Goal: Browse casually: Explore the website without a specific task or goal

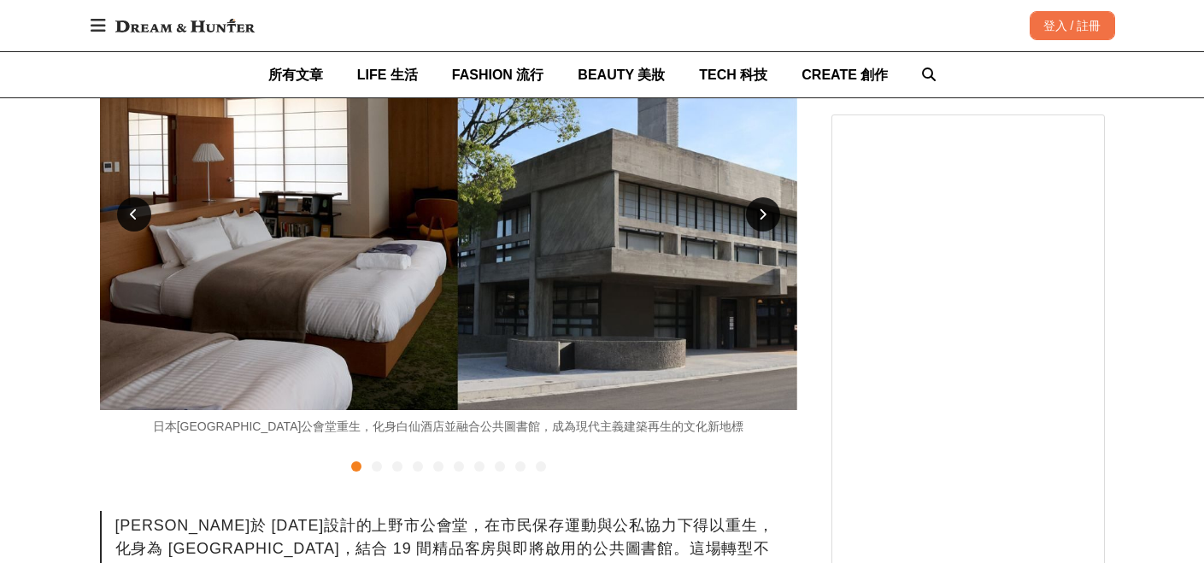
scroll to position [463, 0]
click at [379, 468] on div at bounding box center [377, 466] width 10 height 10
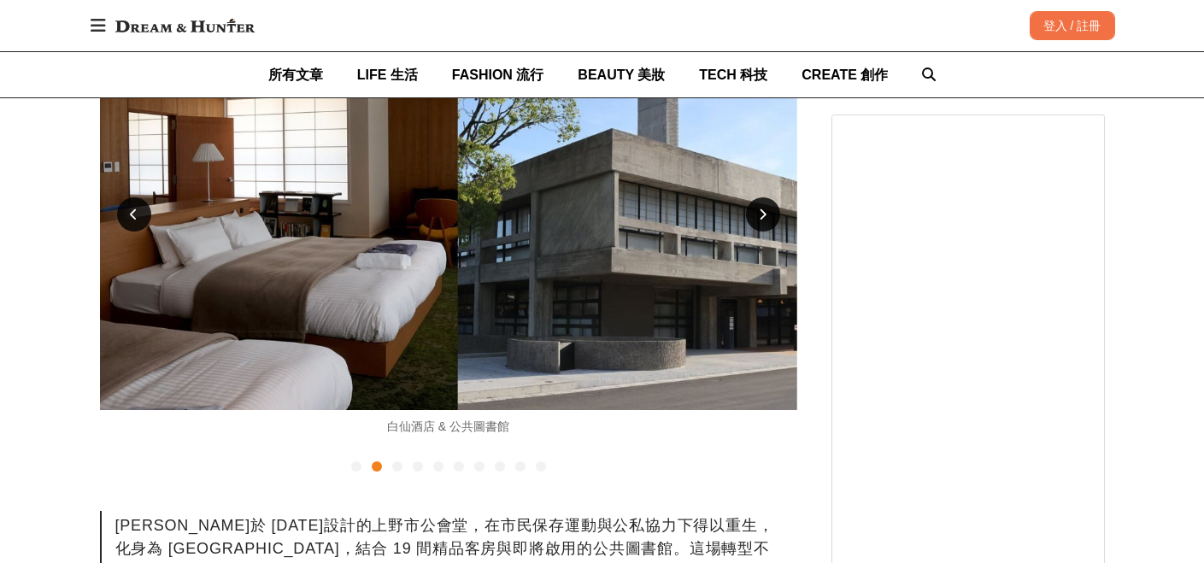
click at [397, 467] on div at bounding box center [397, 466] width 10 height 10
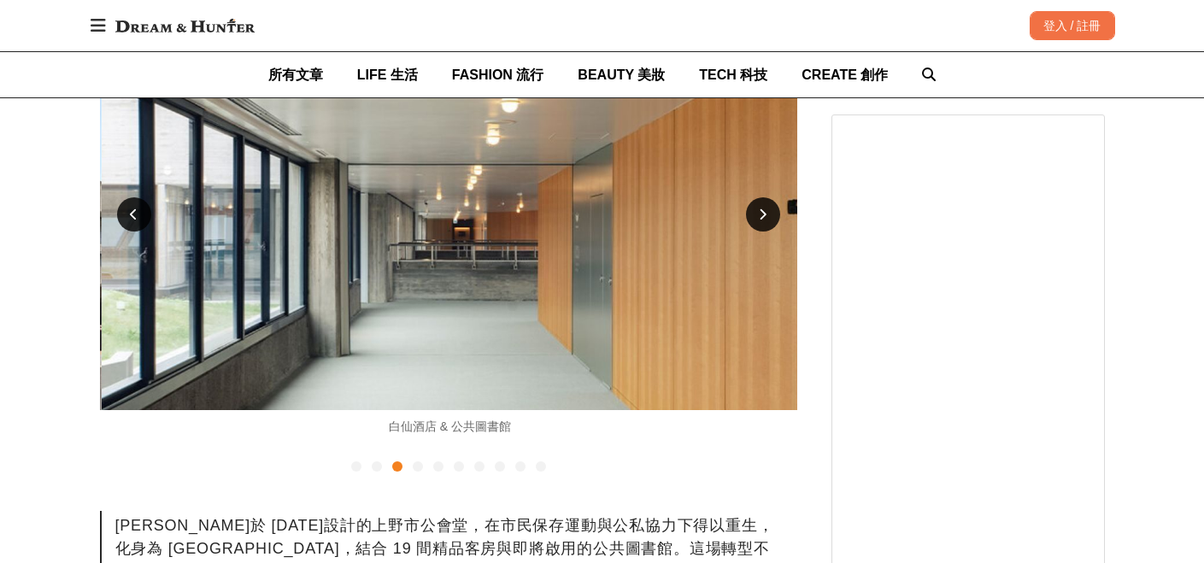
scroll to position [0, 1394]
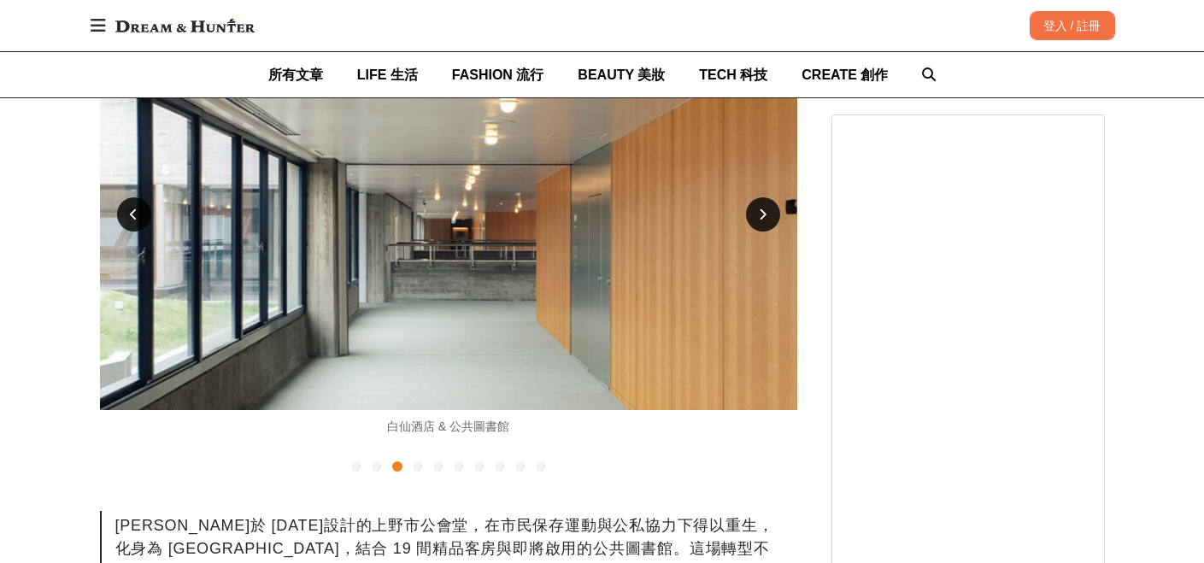
click at [415, 466] on div at bounding box center [418, 466] width 10 height 10
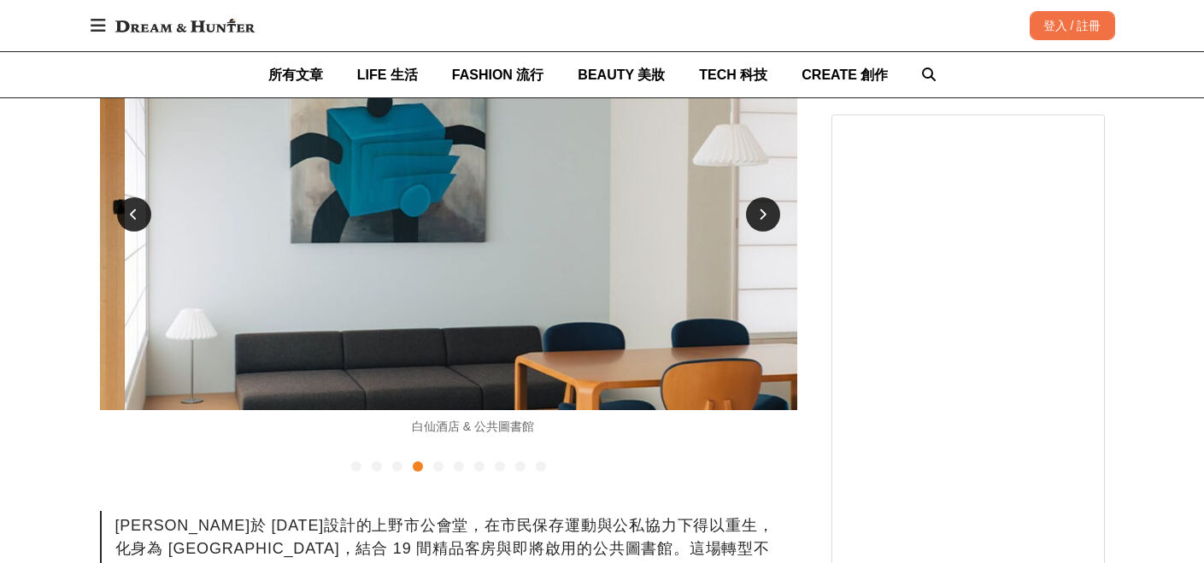
scroll to position [0, 2092]
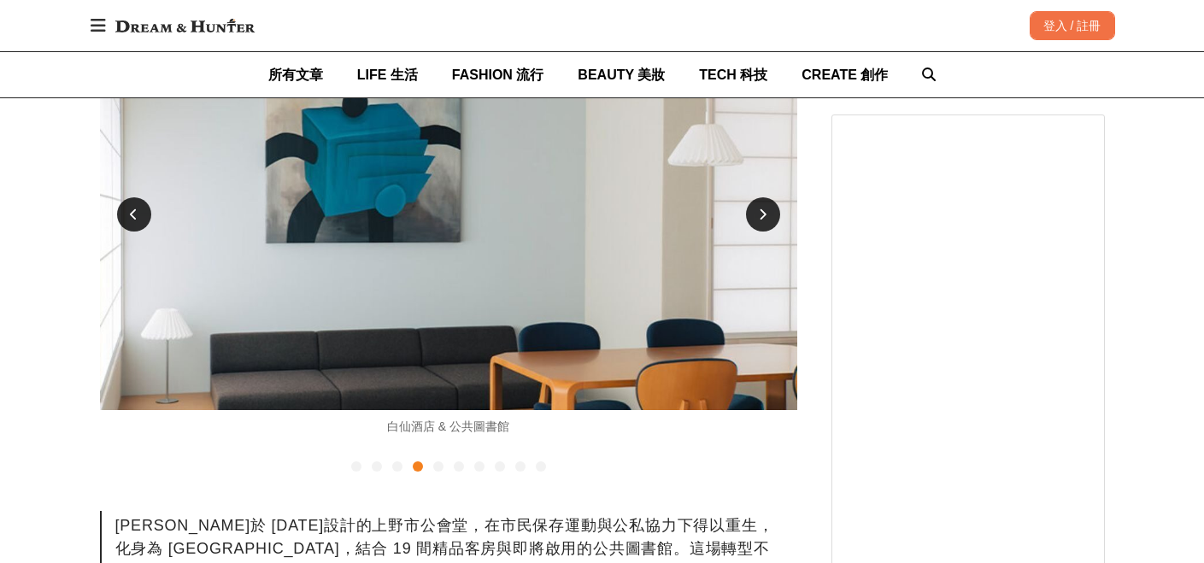
click at [438, 467] on div at bounding box center [438, 466] width 10 height 10
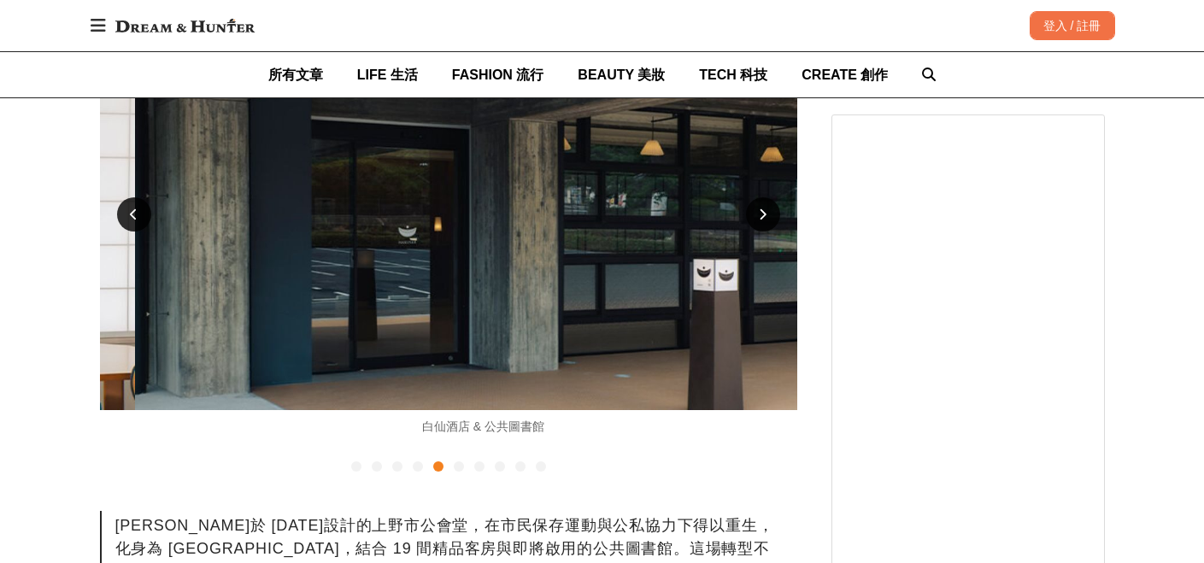
scroll to position [0, 2789]
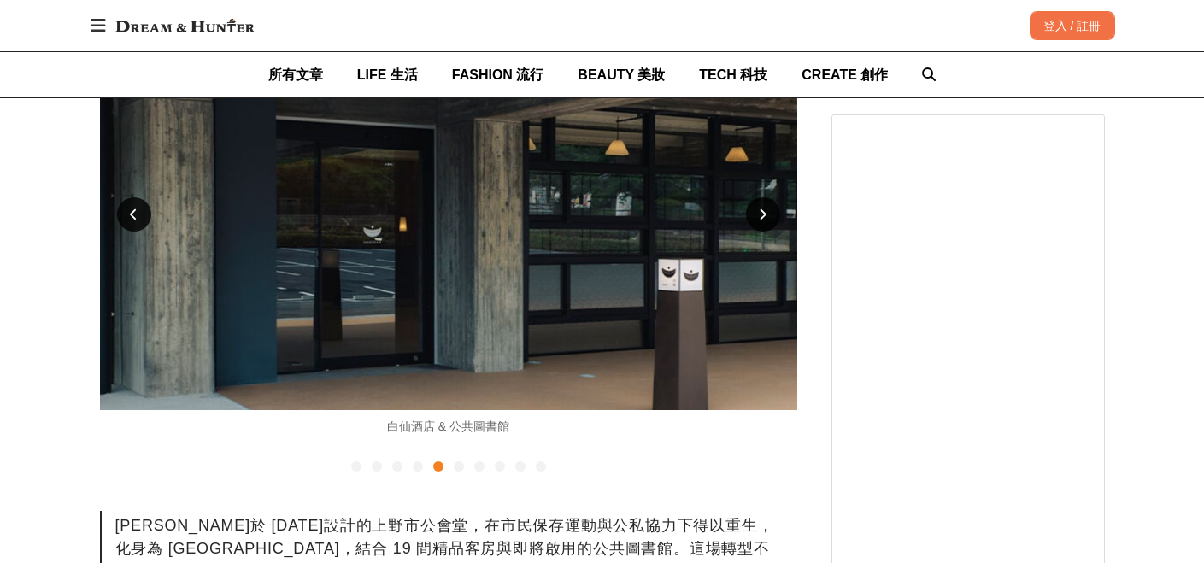
click at [450, 469] on div at bounding box center [448, 466] width 697 height 21
click at [454, 469] on div at bounding box center [459, 466] width 10 height 10
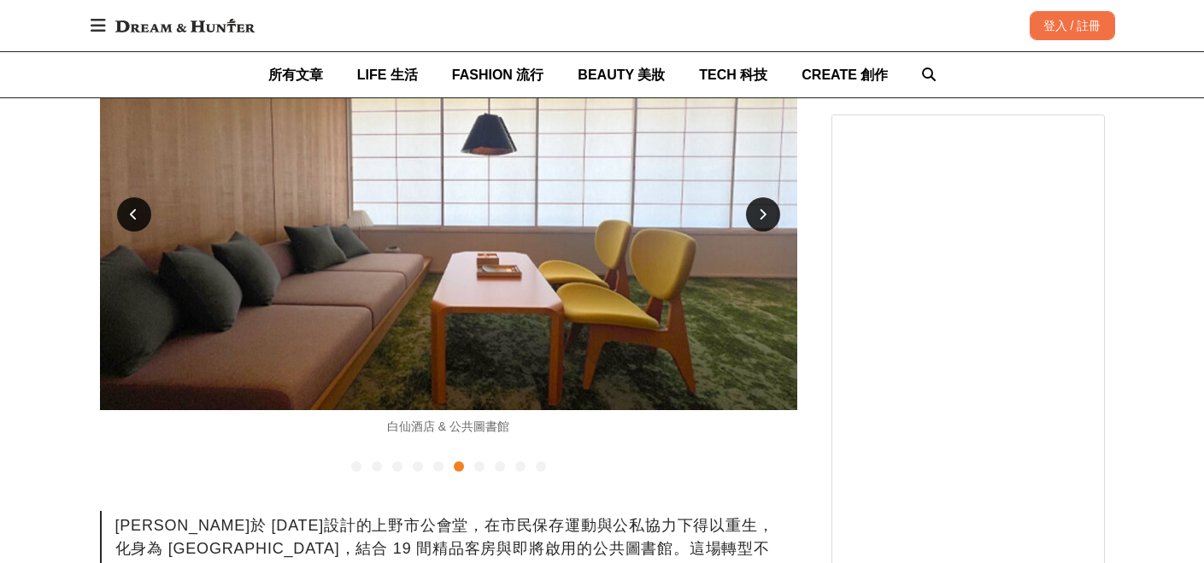
click at [481, 470] on div at bounding box center [479, 466] width 10 height 10
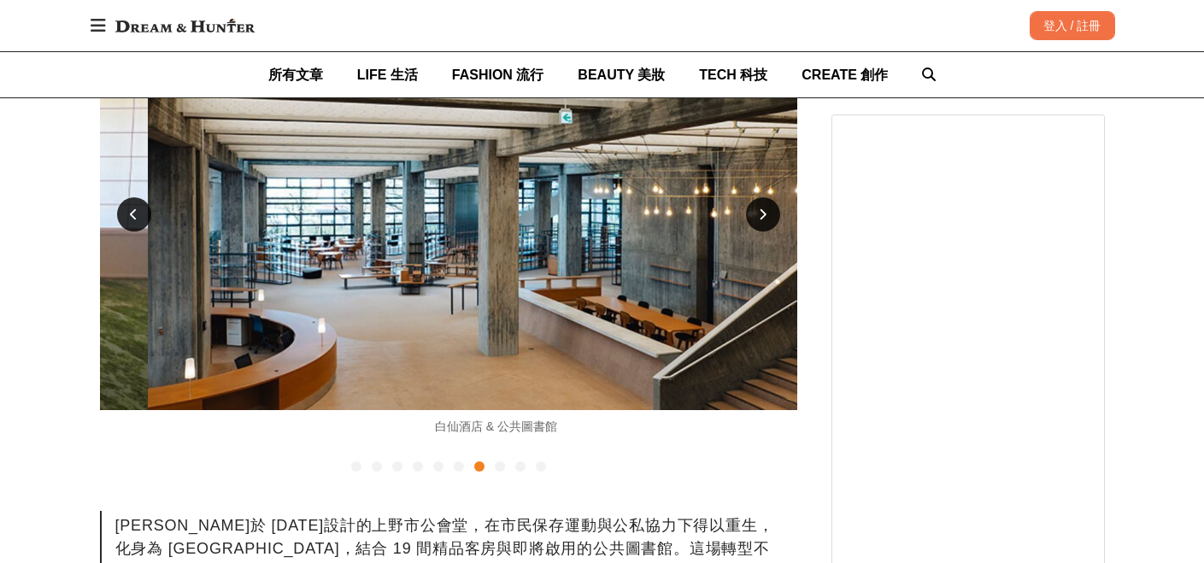
scroll to position [0, 4183]
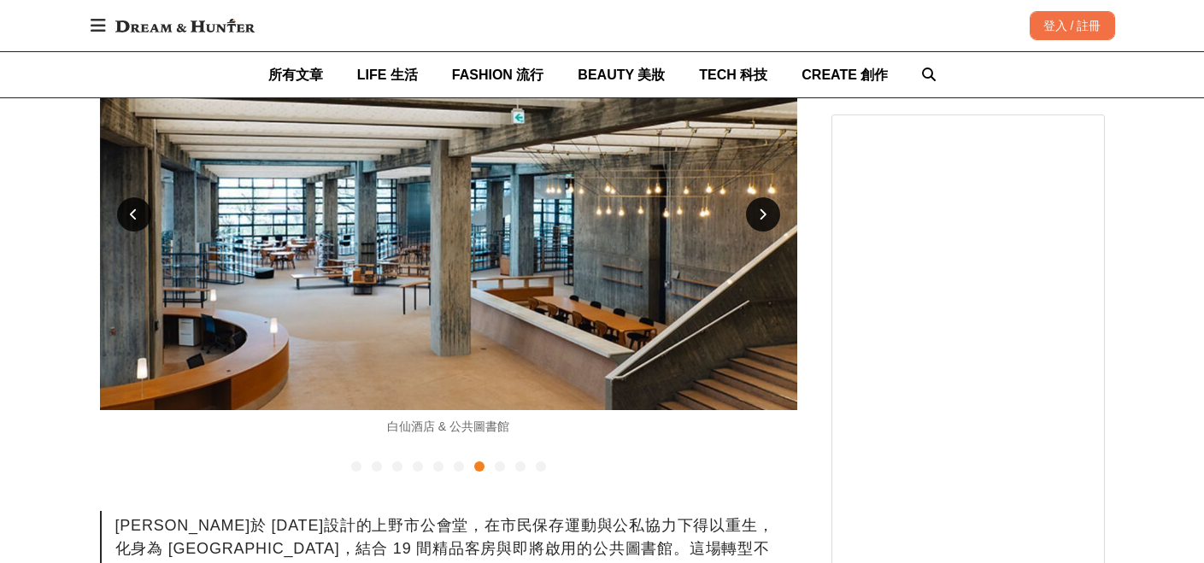
click at [496, 470] on div at bounding box center [500, 466] width 10 height 10
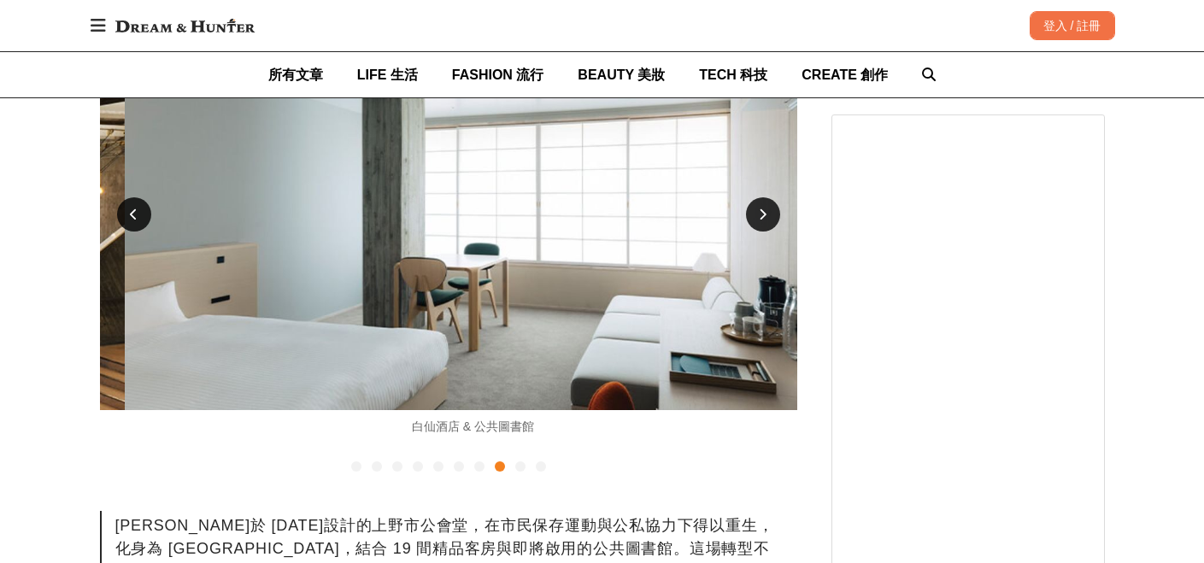
scroll to position [0, 4881]
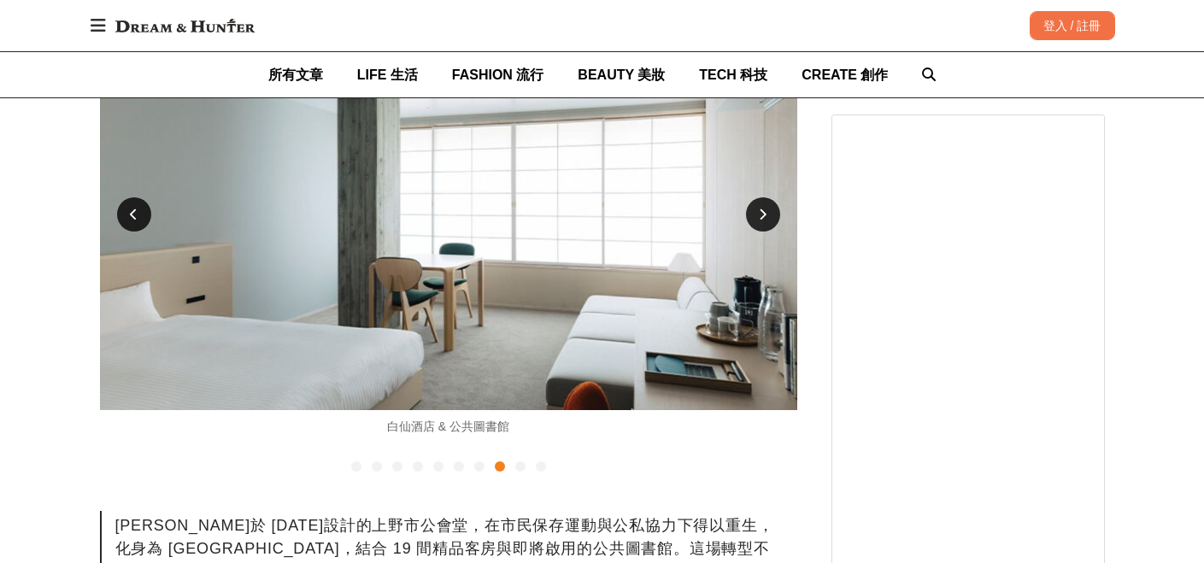
click at [510, 466] on div at bounding box center [448, 466] width 697 height 21
drag, startPoint x: 520, startPoint y: 466, endPoint x: 536, endPoint y: 465, distance: 15.4
click at [520, 465] on div at bounding box center [520, 466] width 10 height 10
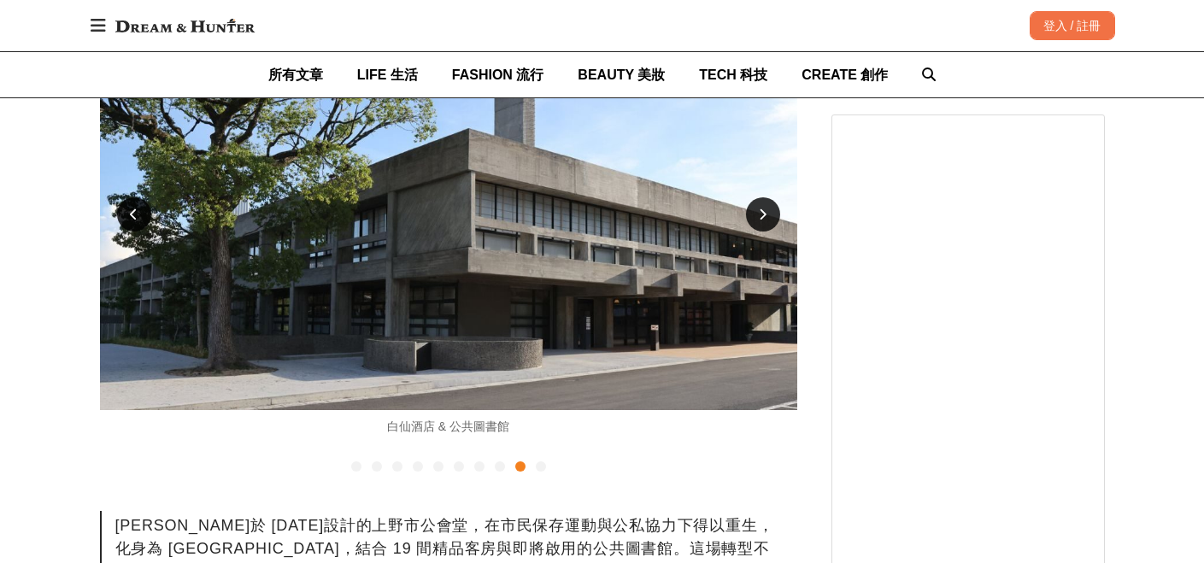
click at [537, 464] on div at bounding box center [541, 466] width 10 height 10
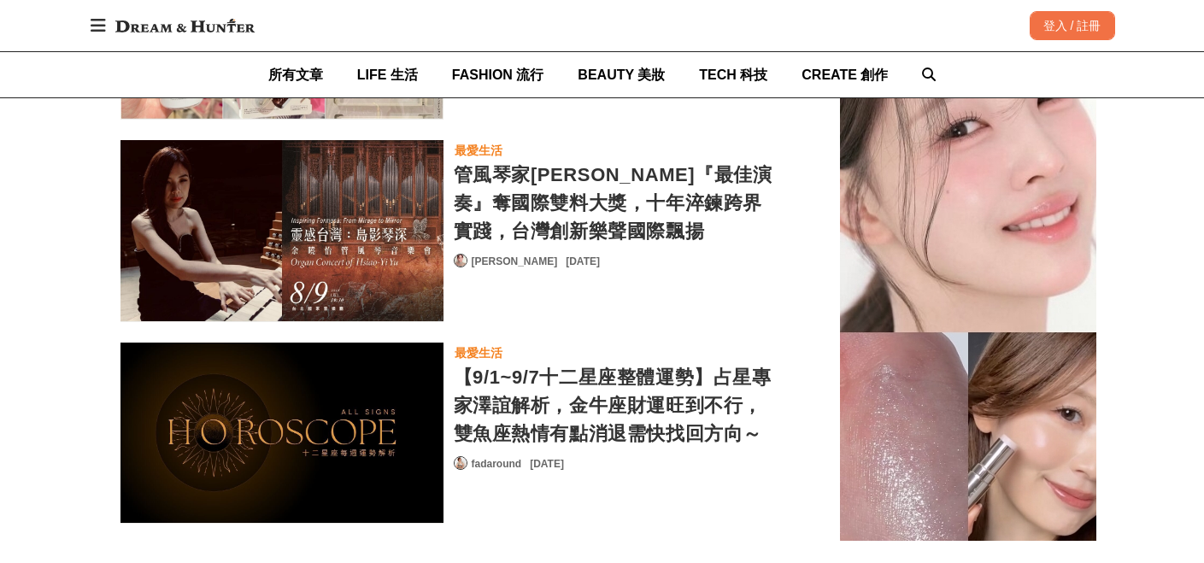
scroll to position [0, 0]
